Goal: Task Accomplishment & Management: Manage account settings

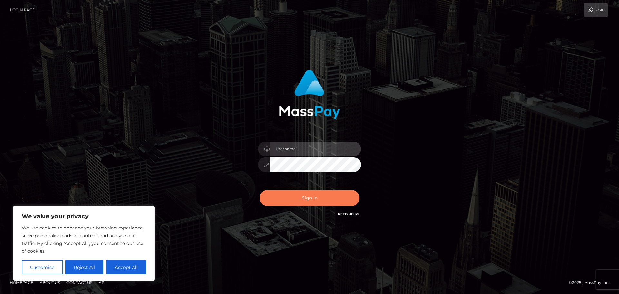
type input "hello.feetfinder"
click at [299, 205] on button "Sign in" at bounding box center [309, 198] width 100 height 16
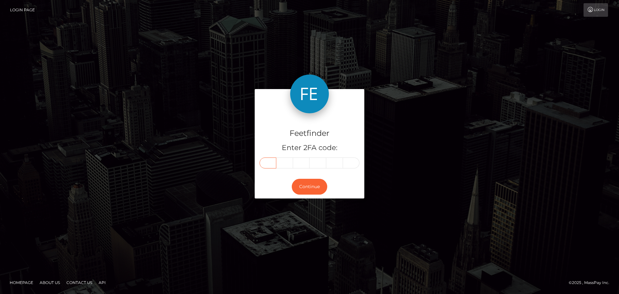
click at [267, 165] on input "text" at bounding box center [267, 162] width 17 height 11
type input "1"
type input "0"
type input "5"
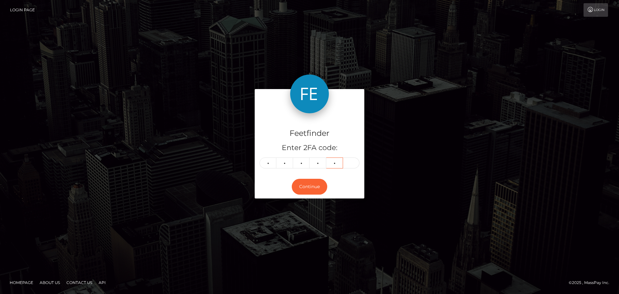
type input "2"
type input "0"
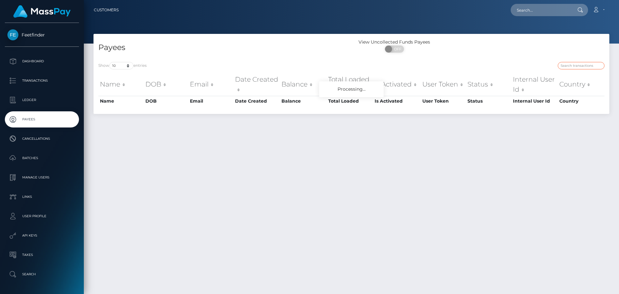
click at [566, 69] on input "search" at bounding box center [581, 65] width 47 height 7
paste input "03b5e943-760c-11f0-9703-0266f44cc279"
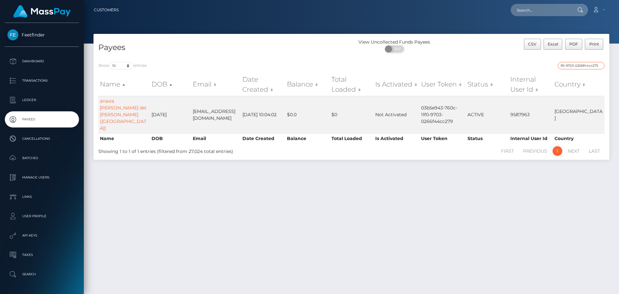
type input "03b5e943-760c-11f0-9703-0266f44cc279"
click at [511, 210] on div "Payees View Uncollected Funds Payees ON OFF CSV Excel PDF Print Show 10 25 50 1…" at bounding box center [351, 161] width 535 height 254
